Goal: Information Seeking & Learning: Find specific fact

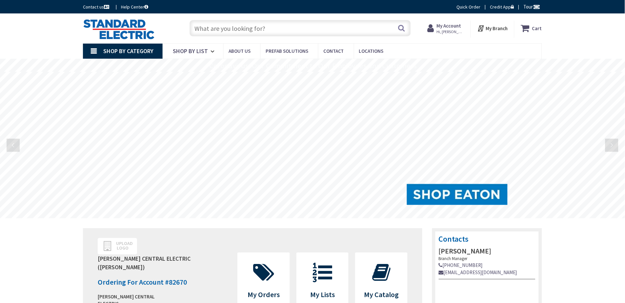
click at [317, 28] on input "text" at bounding box center [299, 28] width 221 height 16
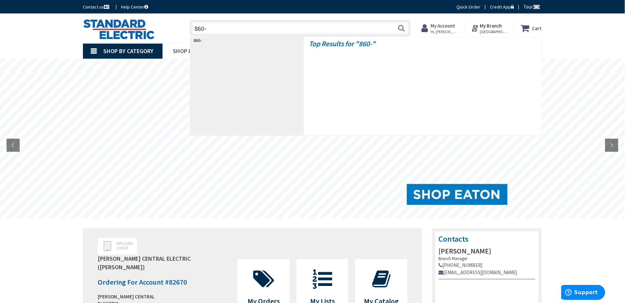
type input "860-4"
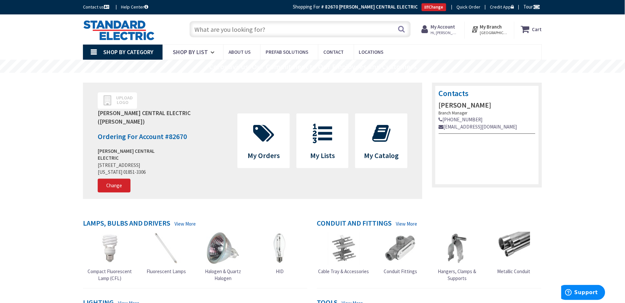
drag, startPoint x: 0, startPoint y: 0, endPoint x: 45, endPoint y: 60, distance: 74.9
click at [45, 60] on rs-slide "Coronavirus: Our Commitment to Our Employees and Customers" at bounding box center [312, 66] width 625 height 13
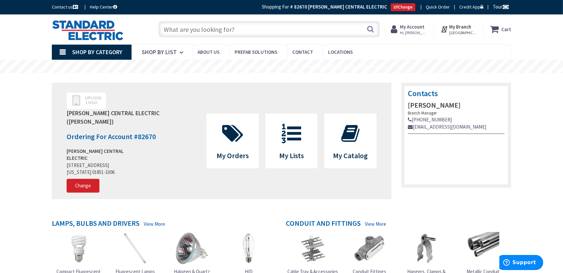
drag, startPoint x: 43, startPoint y: 89, endPoint x: 410, endPoint y: 54, distance: 368.8
click at [410, 54] on nav "Shop By Category Conduit and Fittings Cable Tray & Accessories Cable Trays Cabl…" at bounding box center [281, 52] width 459 height 16
